Goal: Transaction & Acquisition: Purchase product/service

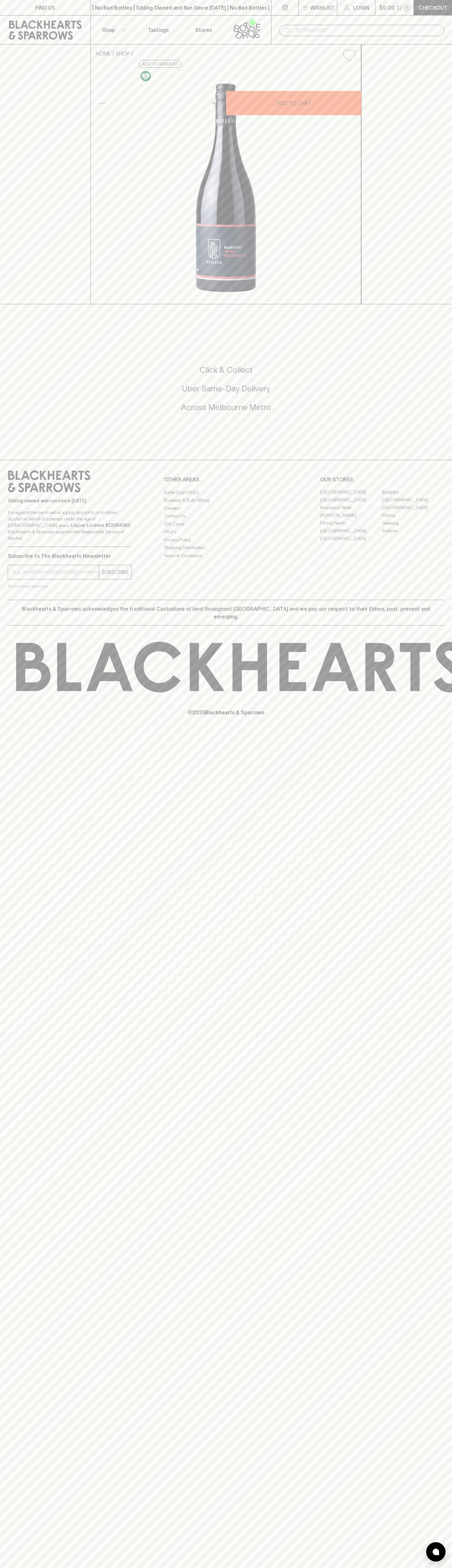
click at [435, 716] on p "© 2025 Blackhearts & Sparrows" at bounding box center [226, 704] width 452 height 24
click at [427, 1567] on html "FIND US | No Bad Bottles | Sibling Owned and Run Since 2006 | No Bad Bottles | …" at bounding box center [226, 784] width 452 height 1568
click at [29, 304] on div "HOME SHOP Rouleur Nero d' Avola 2023 $38.00 Add to wishlist 10% discount when p…" at bounding box center [226, 174] width 452 height 260
